Goal: Communication & Community: Ask a question

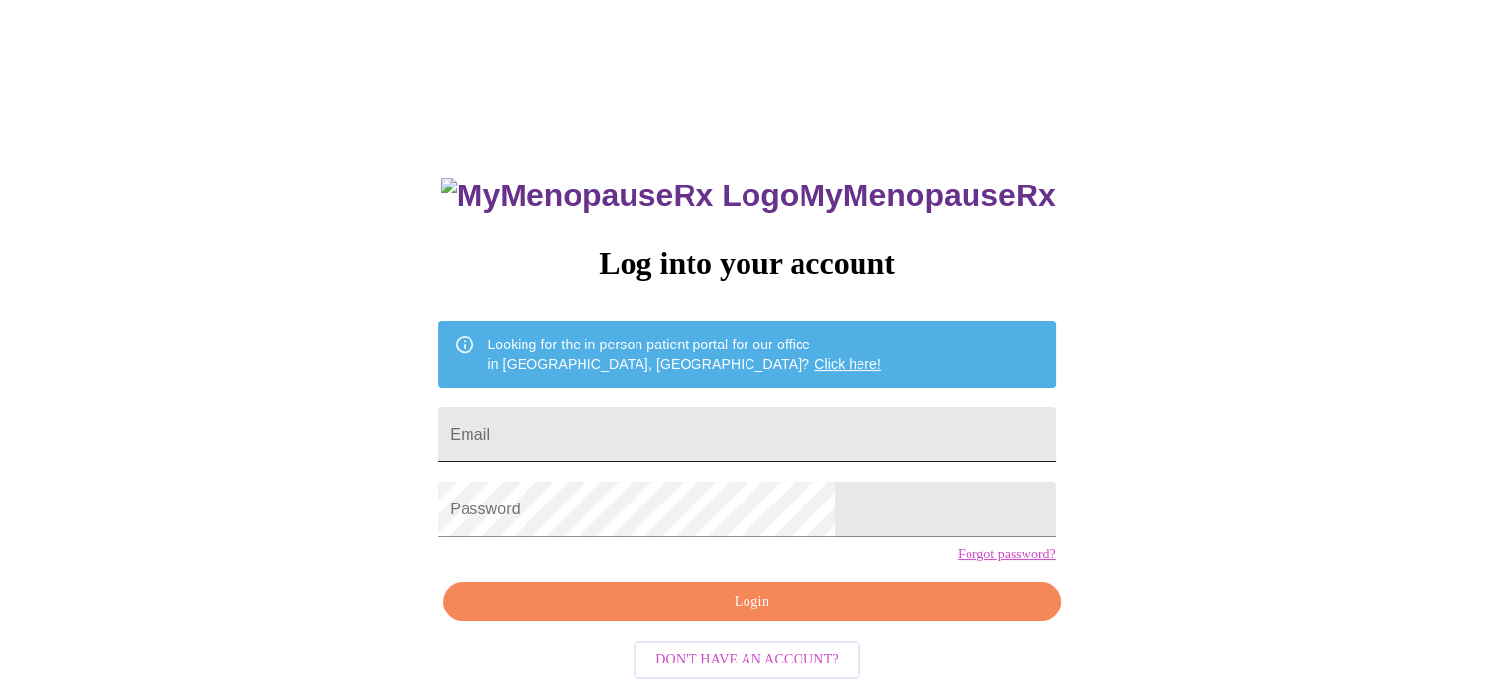
click at [669, 420] on input "Email" at bounding box center [746, 435] width 617 height 55
type input "[EMAIL_ADDRESS][DOMAIN_NAME]"
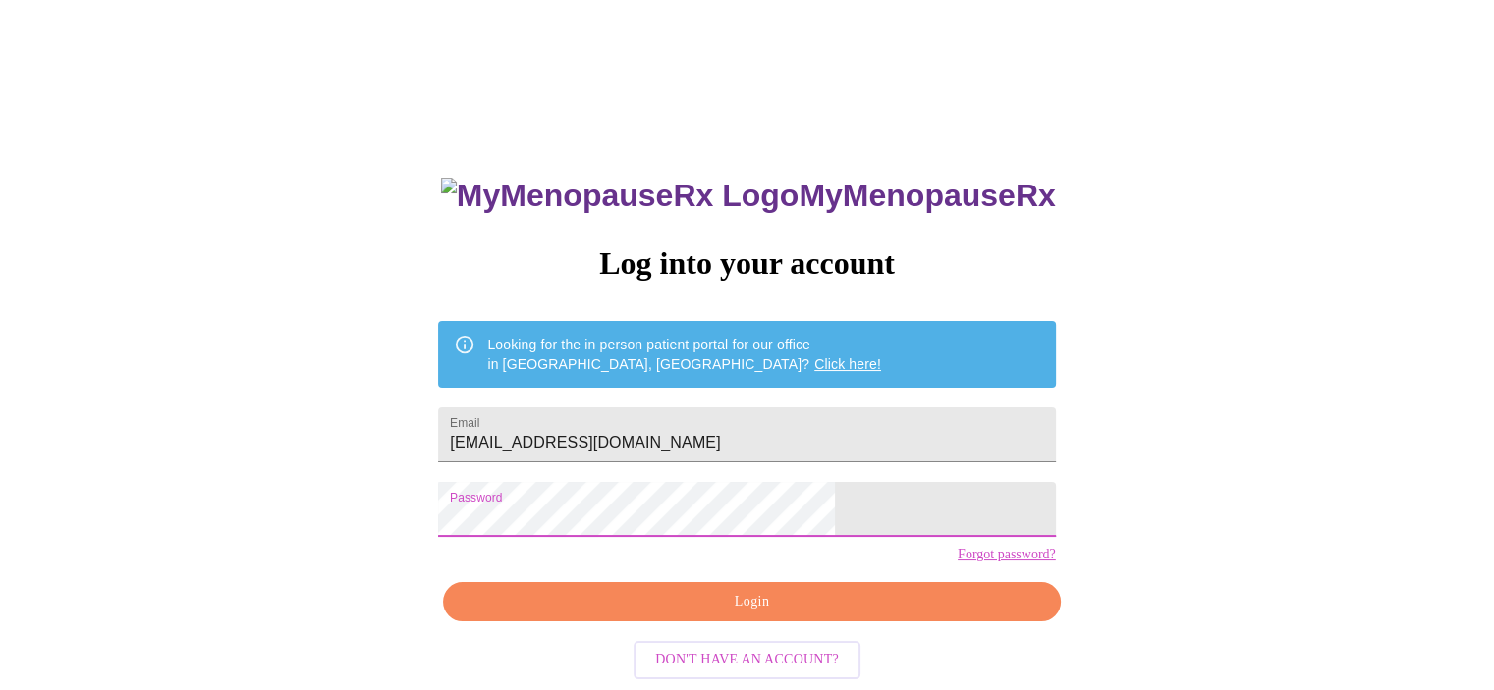
click at [745, 615] on span "Login" at bounding box center [752, 602] width 572 height 25
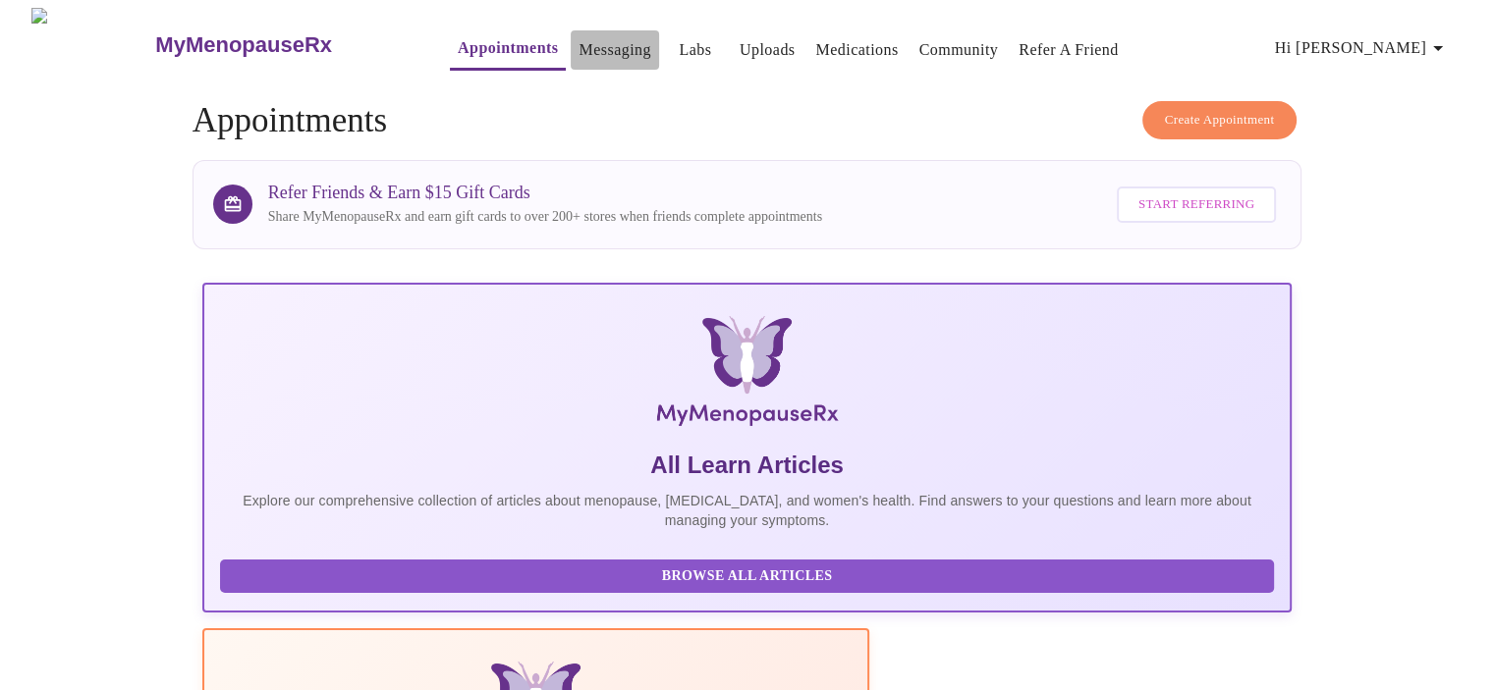
click at [601, 36] on link "Messaging" at bounding box center [615, 50] width 72 height 28
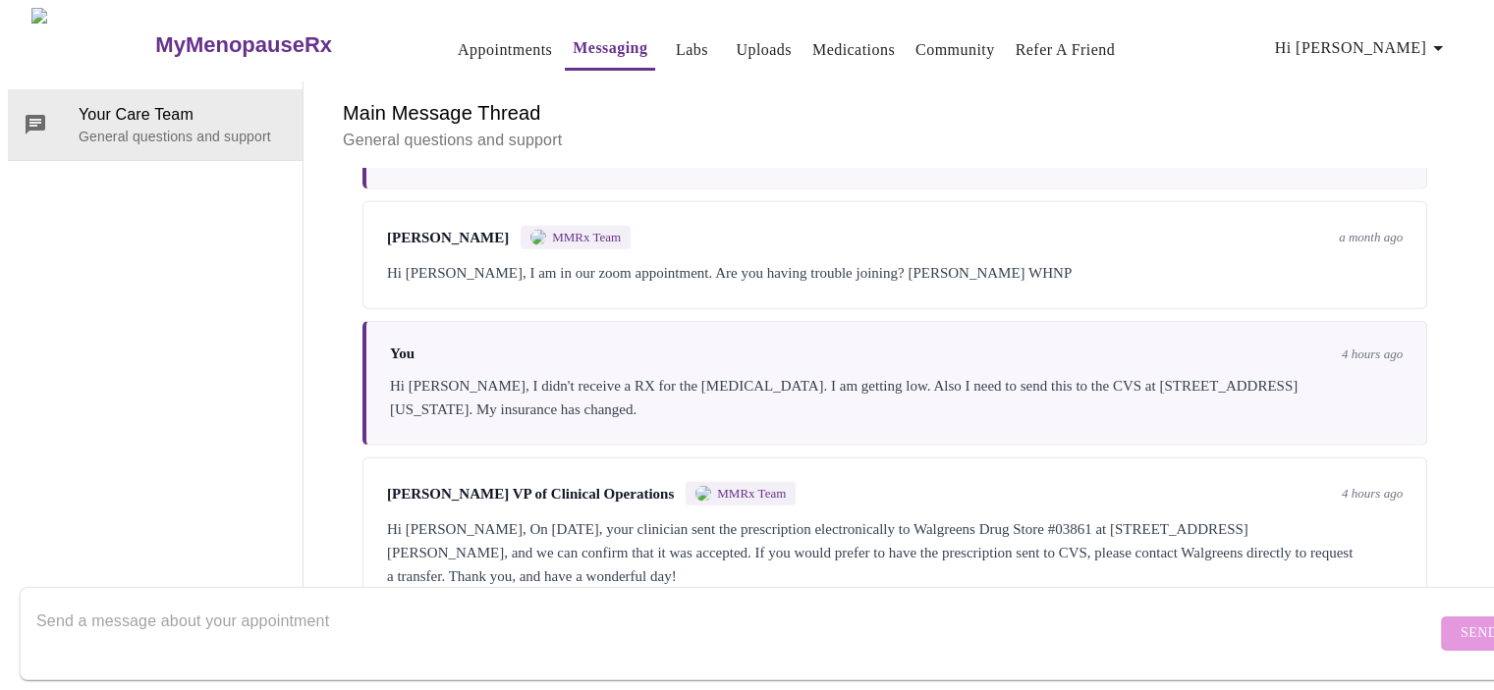
scroll to position [5129, 0]
click at [550, 609] on textarea "Send a message about your appointment" at bounding box center [736, 633] width 1400 height 63
drag, startPoint x: 725, startPoint y: 295, endPoint x: 646, endPoint y: 305, distance: 79.3
click at [642, 374] on div "Hi [PERSON_NAME], I didn't receive a RX for the [MEDICAL_DATA]. I am getting lo…" at bounding box center [896, 397] width 1013 height 47
copy div "progesterone"
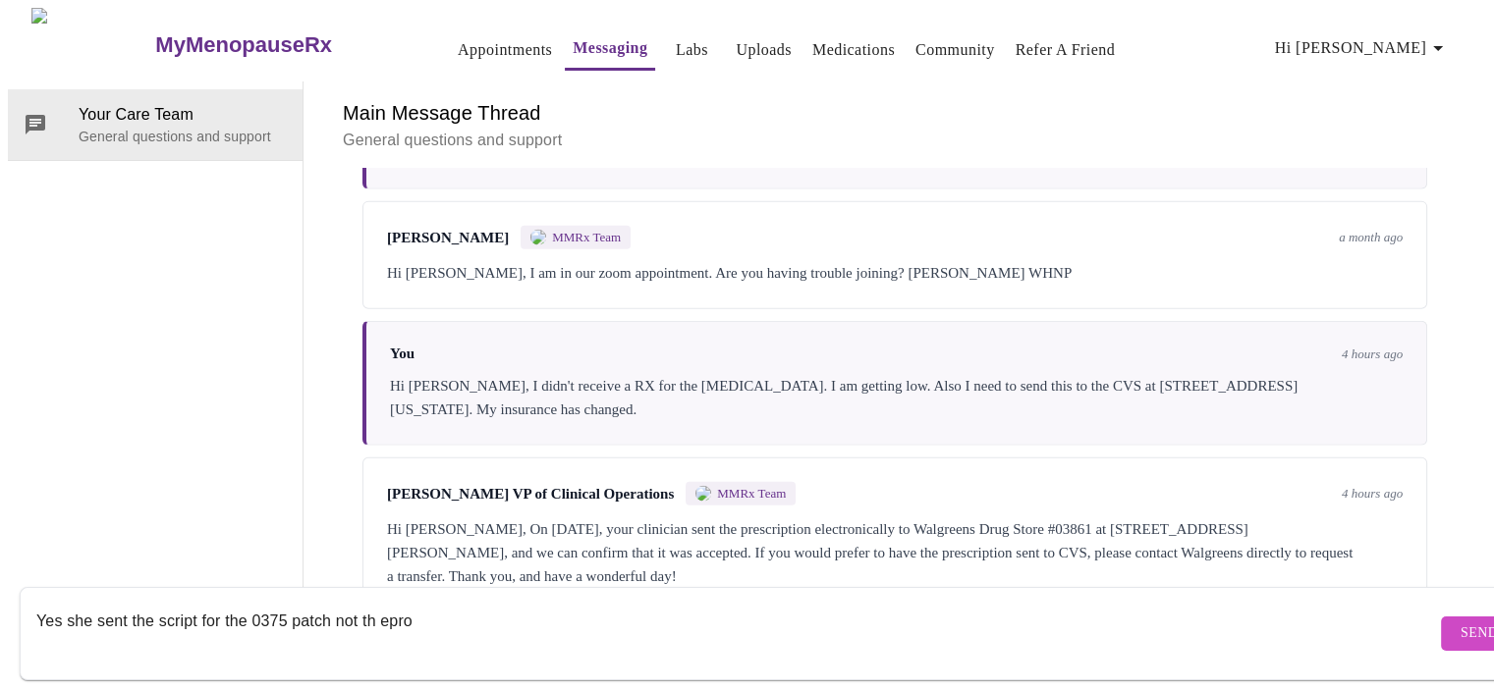
click at [523, 607] on textarea "Yes she sent the script for the 0375 patch not th epro" at bounding box center [736, 633] width 1400 height 63
paste textarea "progesterone"
click at [254, 602] on textarea "Yes she sent the script for the 0375 patch not the progesterone." at bounding box center [736, 633] width 1400 height 63
drag, startPoint x: 515, startPoint y: 603, endPoint x: 1004, endPoint y: 613, distance: 489.2
click at [518, 603] on textarea "Yes she sent the script for the .0375 patch not the [MEDICAL_DATA]." at bounding box center [736, 633] width 1400 height 63
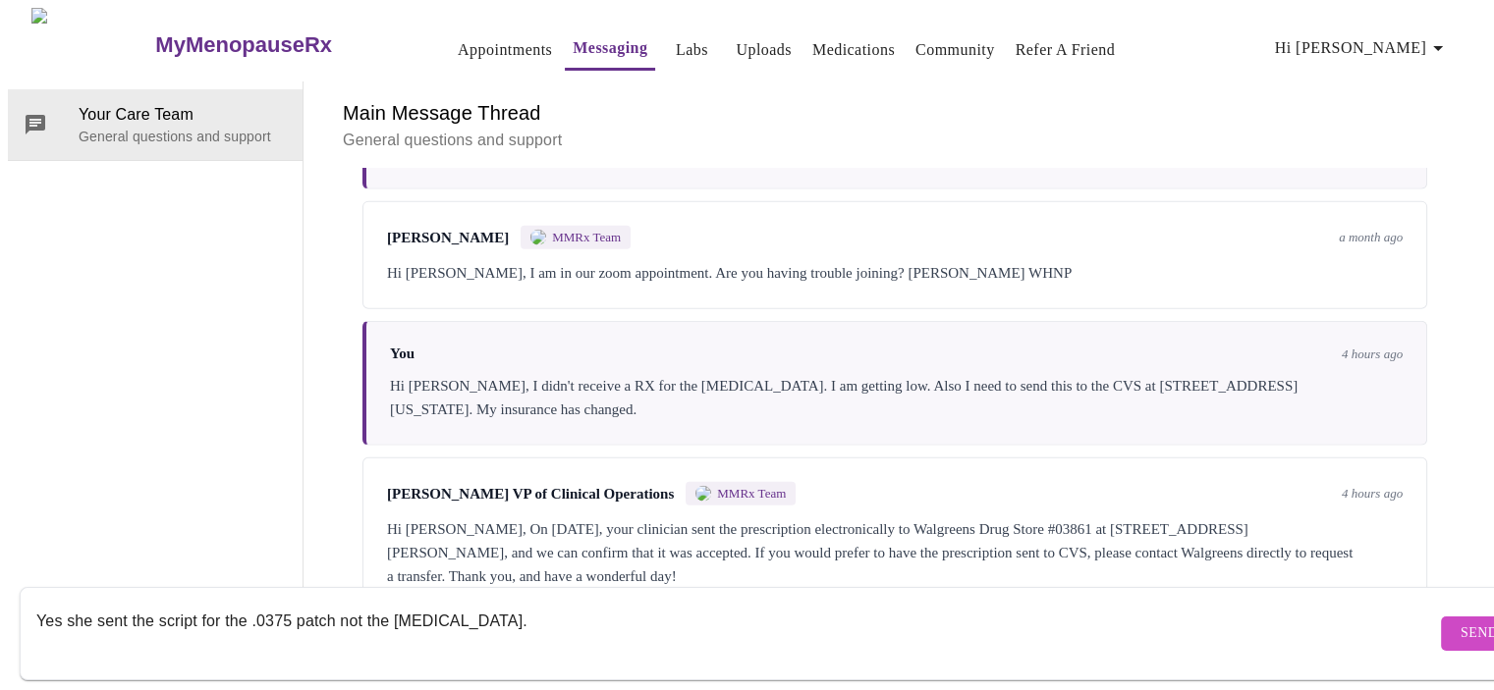
type textarea "Yes she sent the script for the .0375 patch not the [MEDICAL_DATA]."
click at [1461, 622] on span "Send" at bounding box center [1479, 634] width 37 height 25
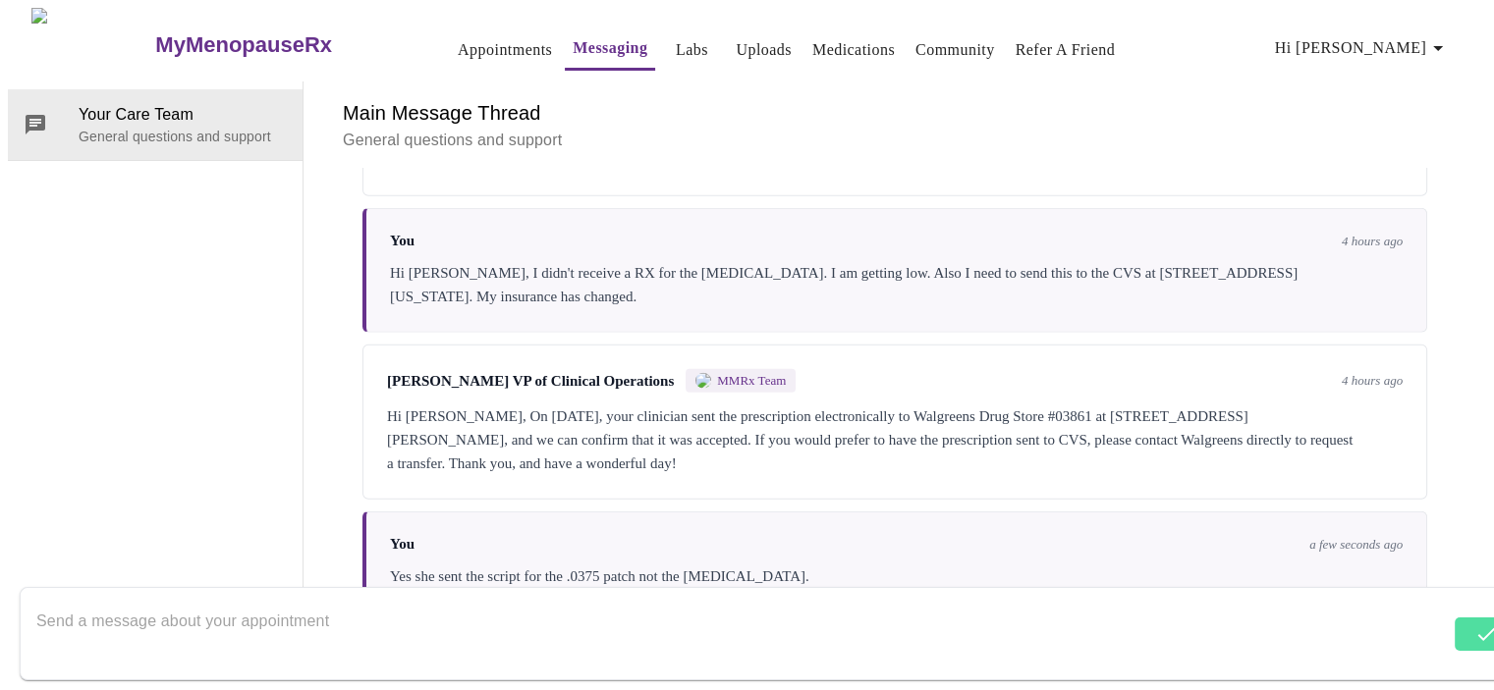
scroll to position [5247, 0]
